Goal: Find specific page/section: Find specific page/section

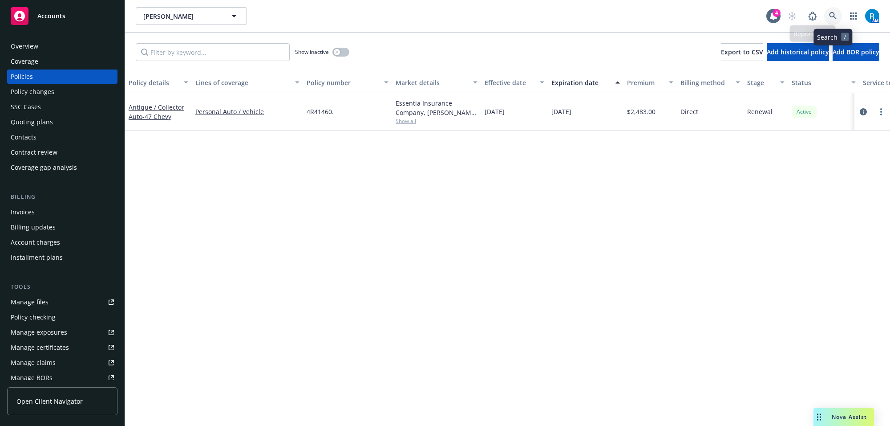
click at [827, 16] on link at bounding box center [833, 16] width 18 height 18
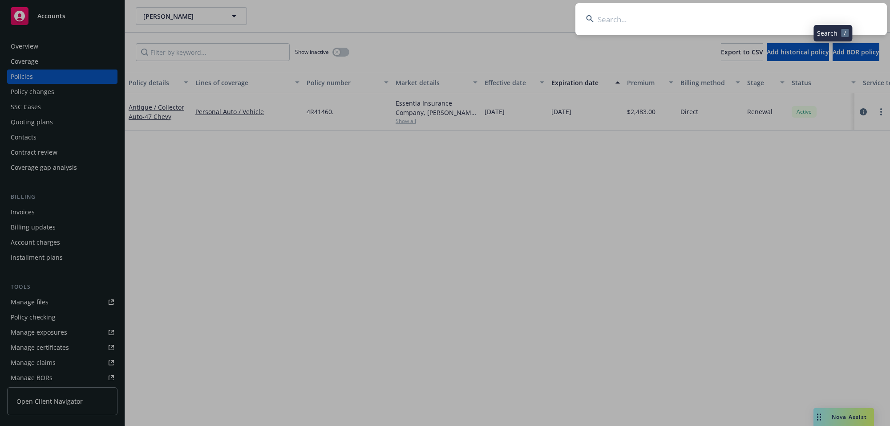
type input "[PERSON_NAME] & [PERSON_NAME]"
